Goal: Information Seeking & Learning: Find specific fact

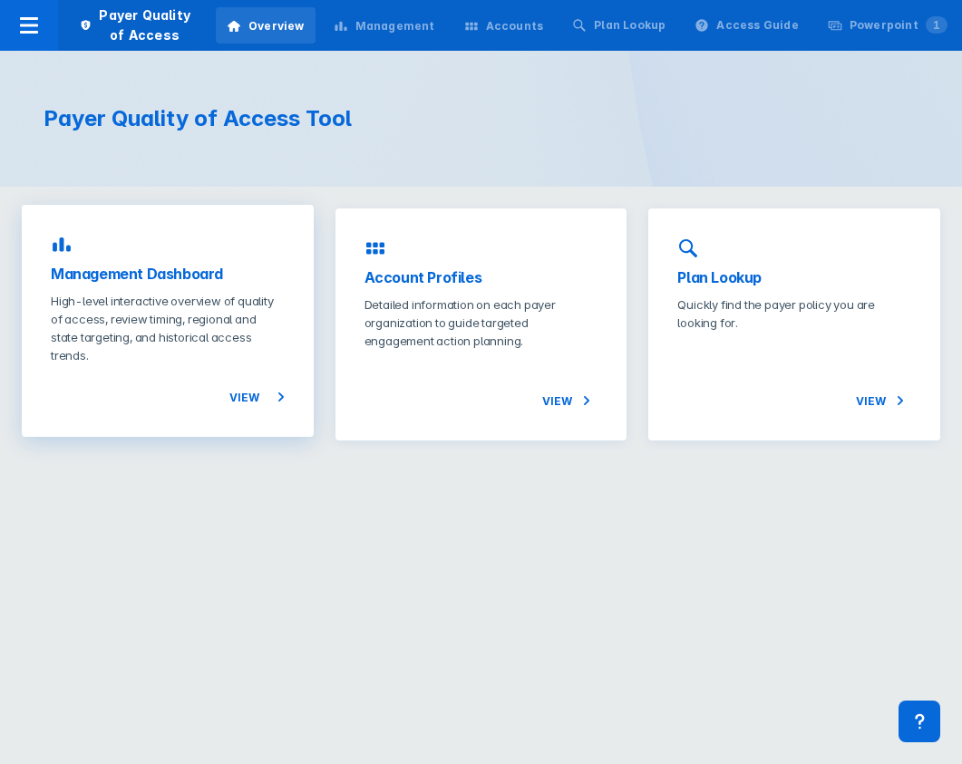
click at [202, 348] on p "High-level interactive overview of quality of access, review timing, regional a…" at bounding box center [168, 328] width 234 height 73
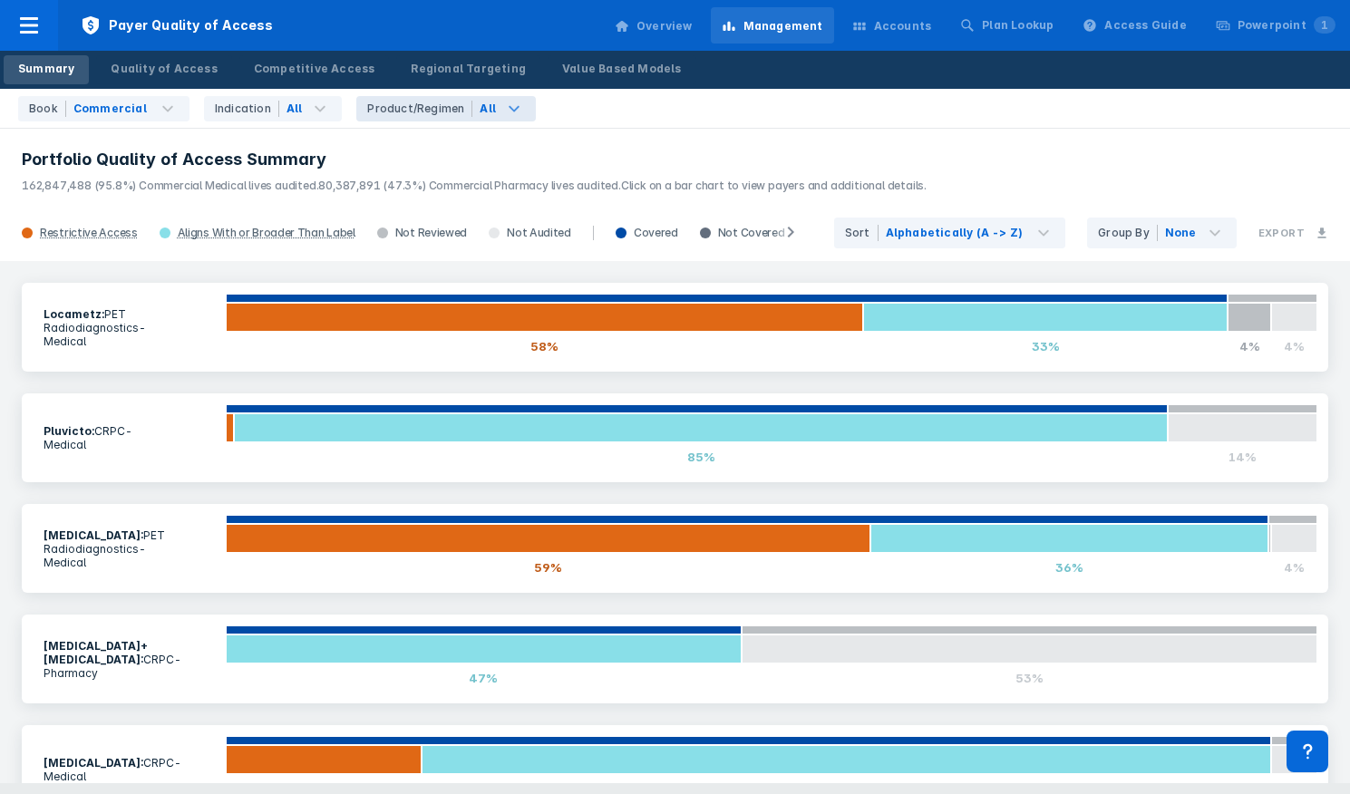
click at [503, 111] on icon at bounding box center [514, 109] width 22 height 22
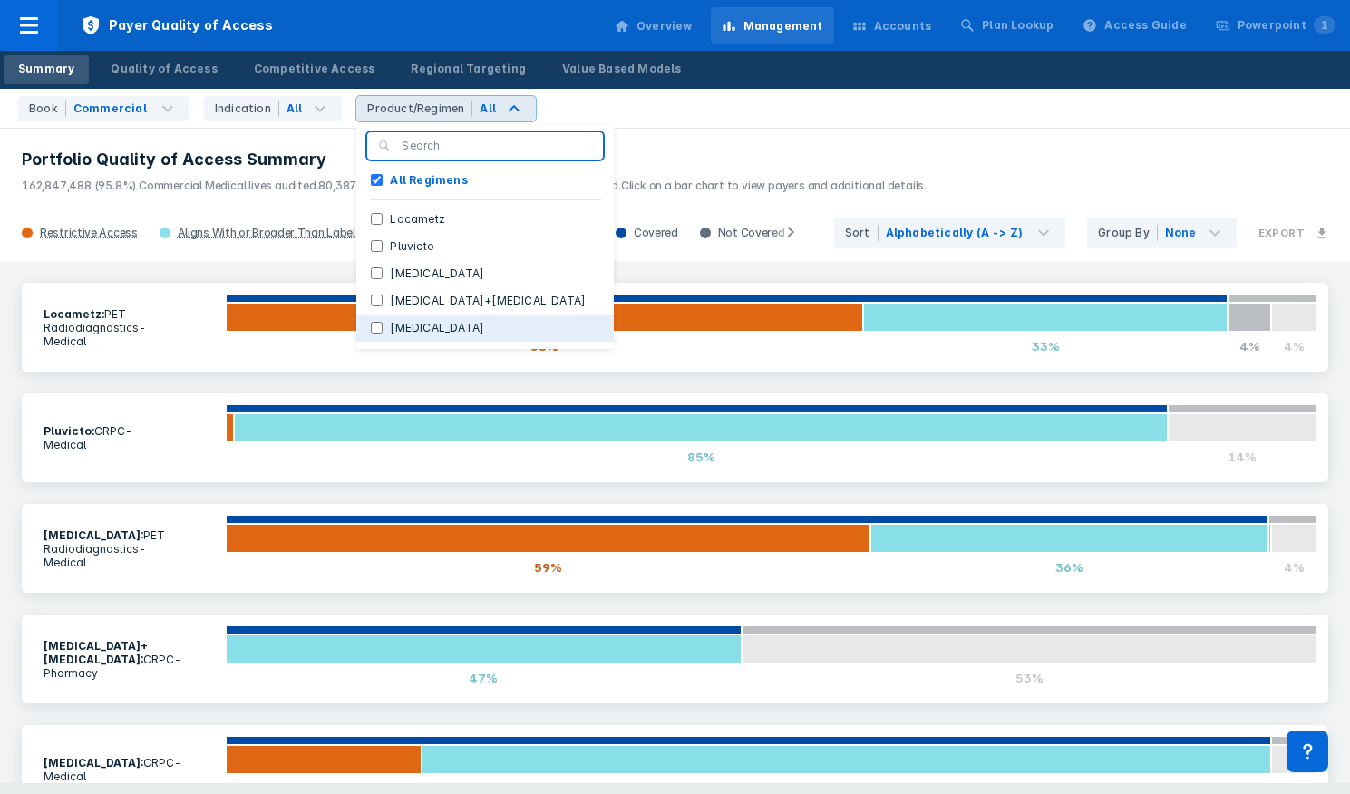
click at [371, 327] on input "[MEDICAL_DATA]" at bounding box center [377, 328] width 12 height 12
checkbox input "true"
checkbox Regimens "false"
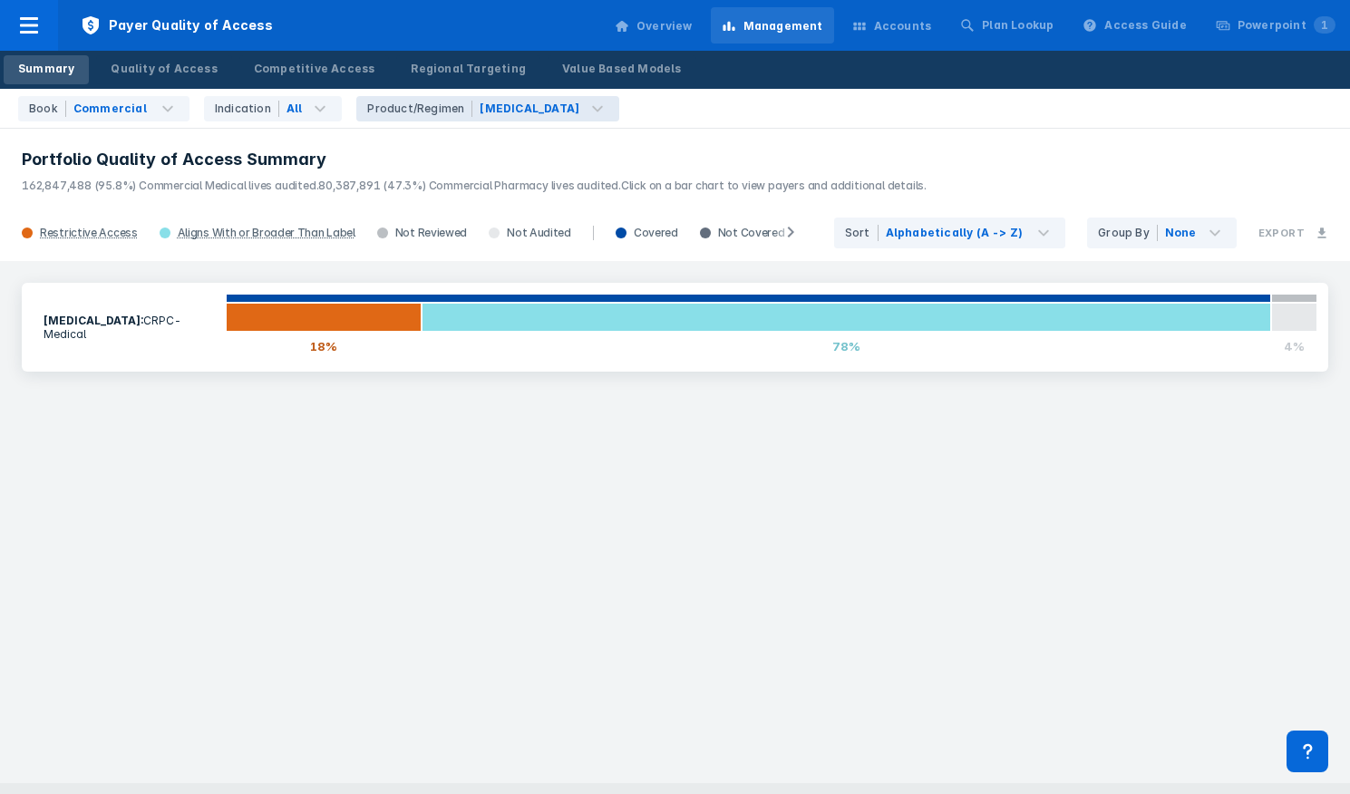
click at [679, 134] on header "Portfolio Quality of Access Summary 162,847,488 (95.8%) Commercial Medical live…" at bounding box center [675, 166] width 1350 height 78
click at [426, 170] on h3 "Portfolio Quality of Access Summary" at bounding box center [675, 160] width 1306 height 22
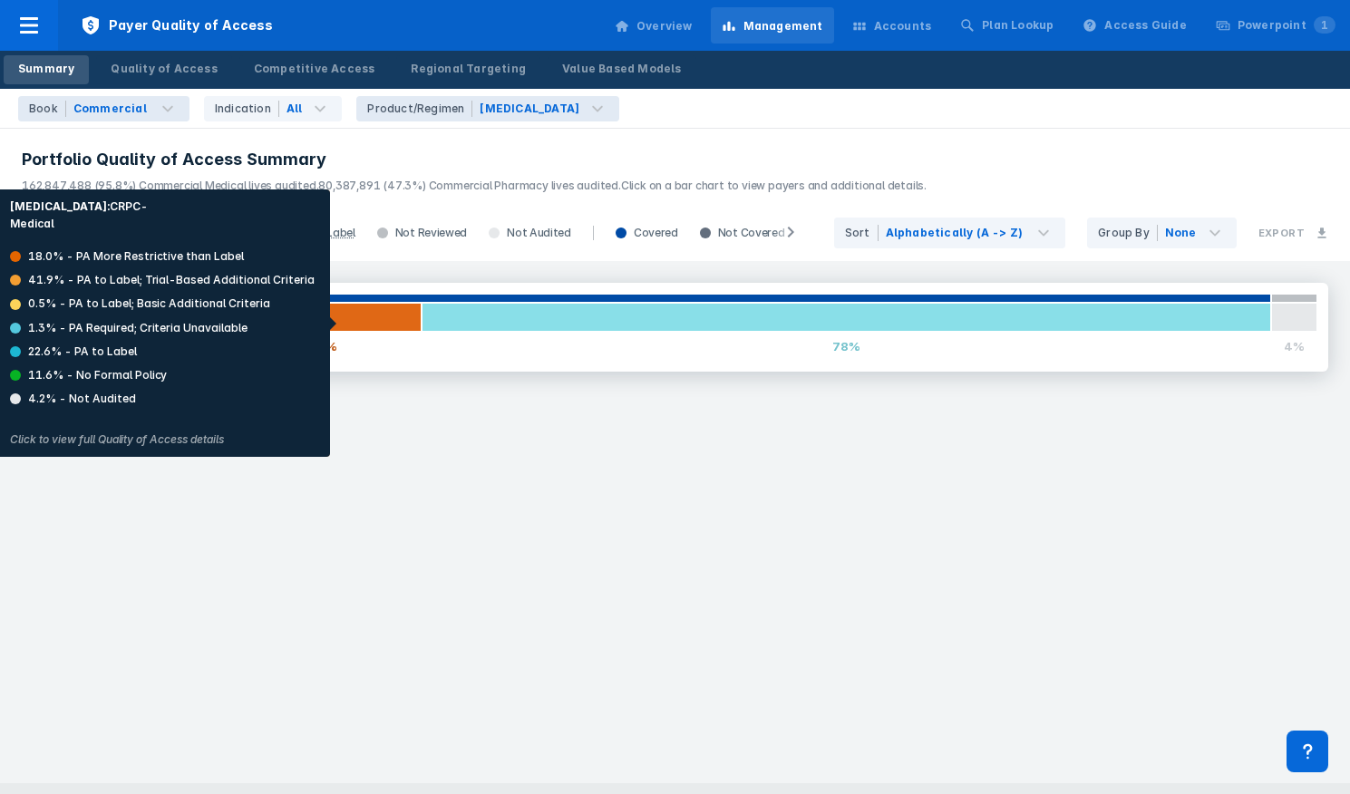
click at [335, 324] on div at bounding box center [324, 317] width 197 height 29
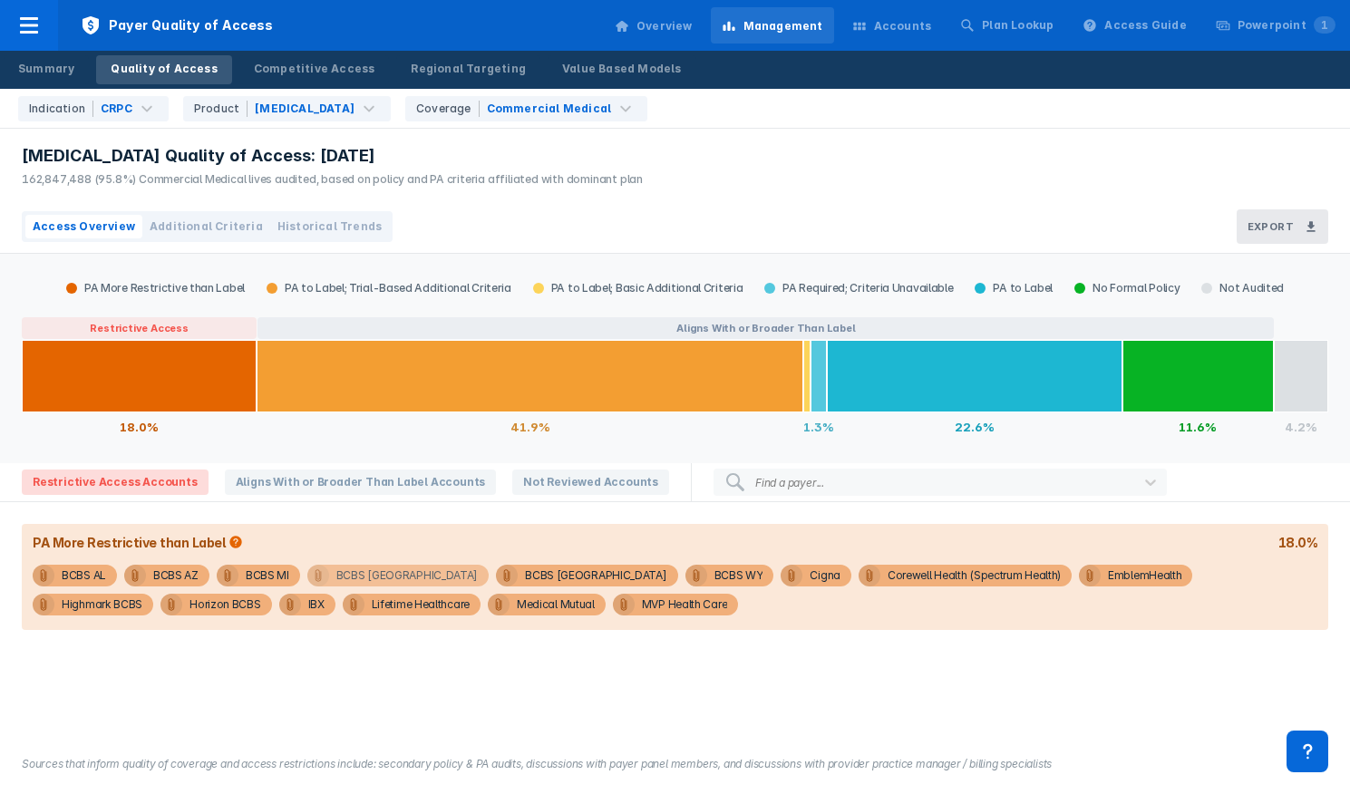
click at [346, 576] on div "BCBS [GEOGRAPHIC_DATA]" at bounding box center [406, 576] width 141 height 22
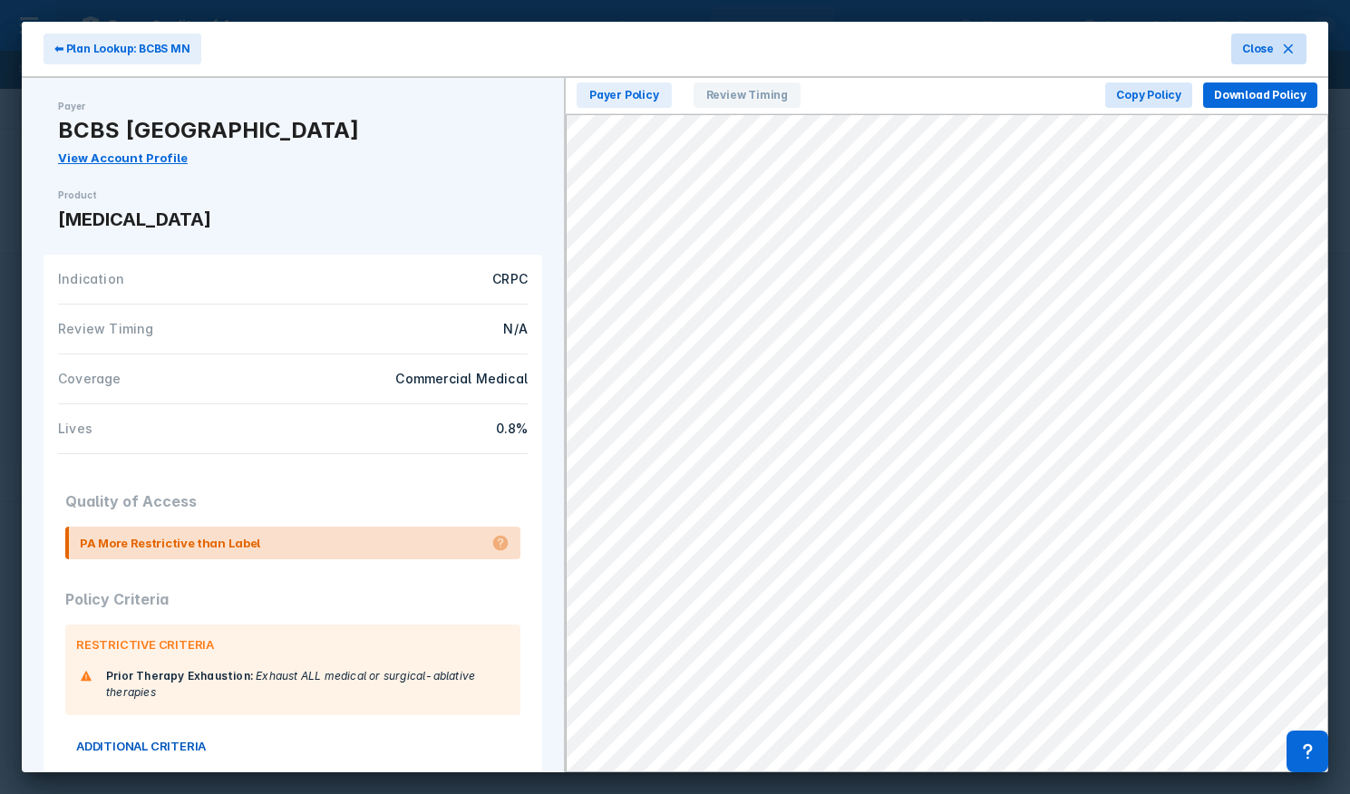
click at [961, 44] on button "Close" at bounding box center [1268, 49] width 75 height 31
